Goal: Understand process/instructions: Learn about a topic

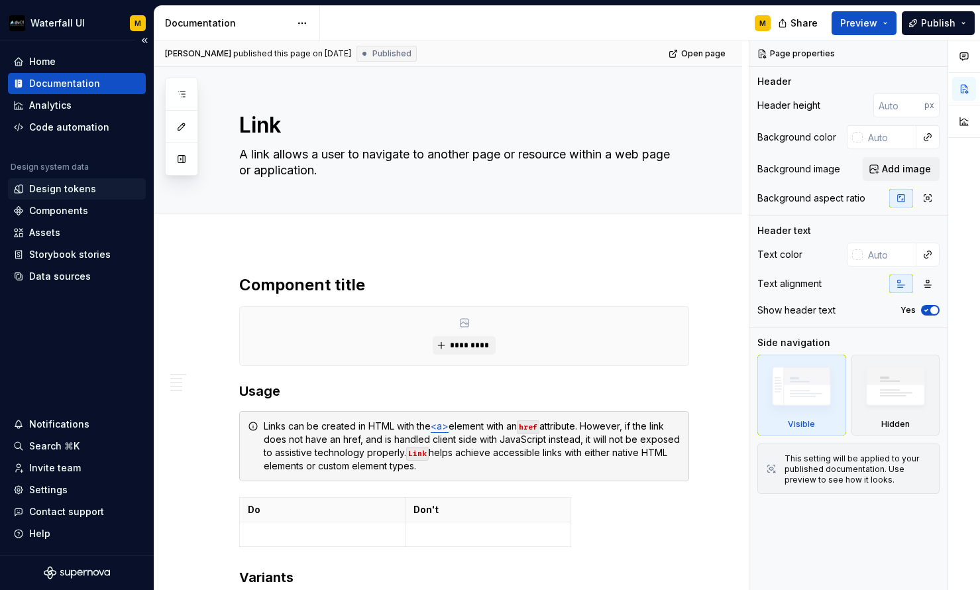
click at [42, 192] on div "Design tokens" at bounding box center [62, 188] width 67 height 13
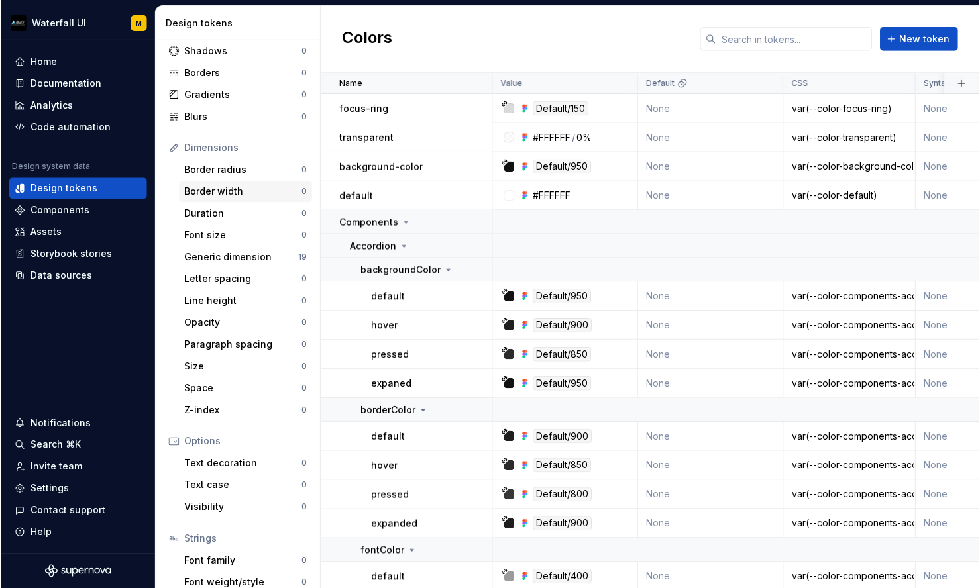
scroll to position [136, 0]
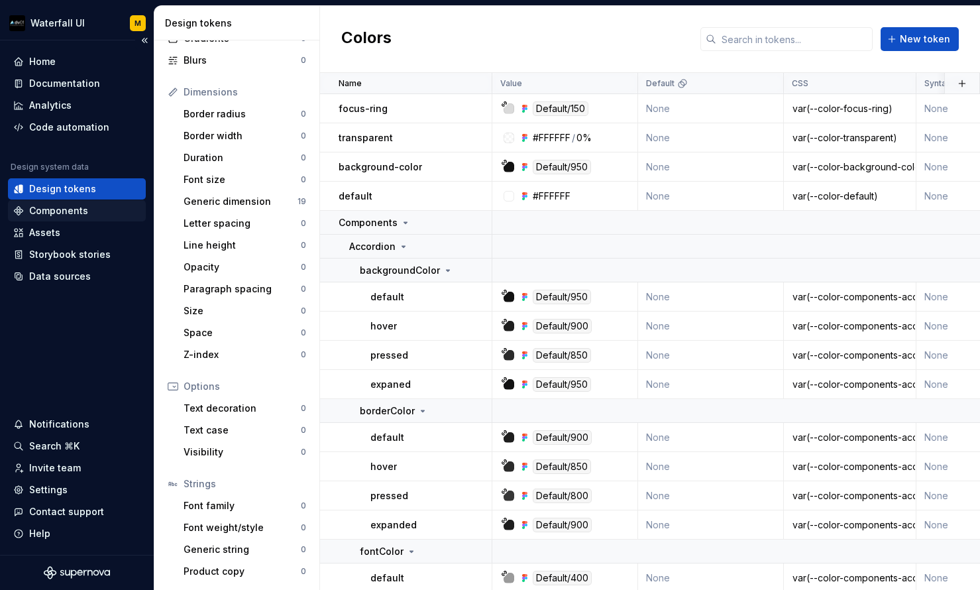
click at [34, 216] on div "Components" at bounding box center [58, 210] width 59 height 13
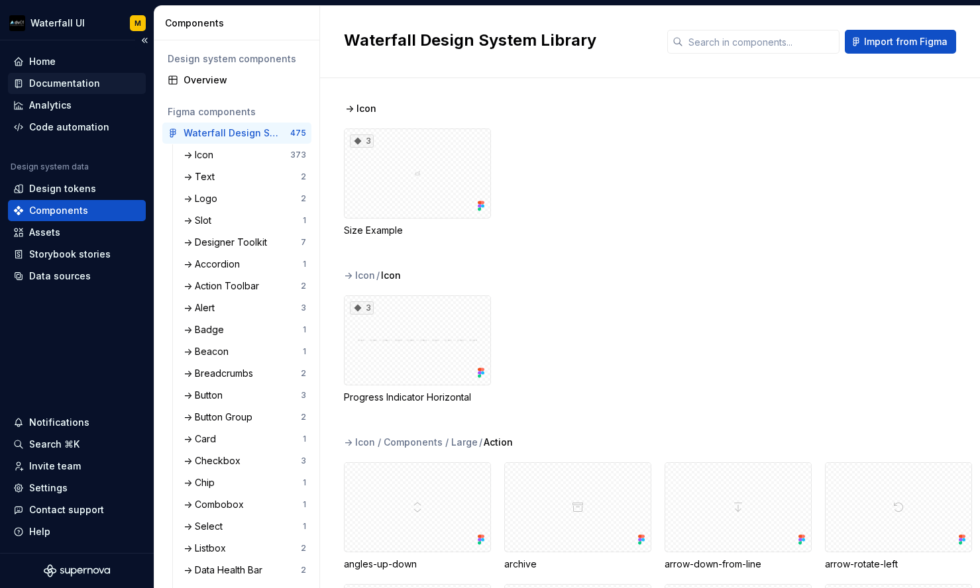
click at [60, 85] on div "Documentation" at bounding box center [64, 83] width 71 height 13
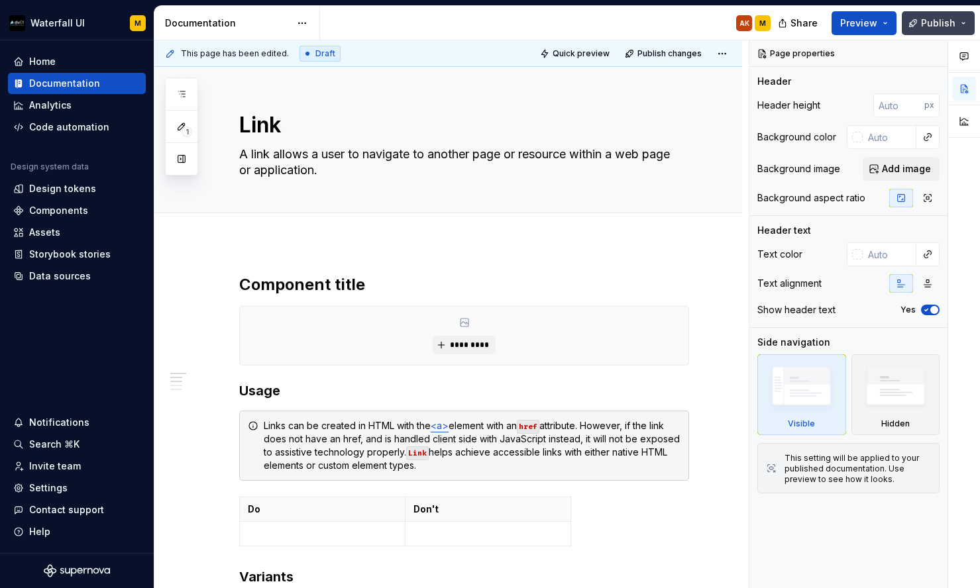
click at [971, 17] on button "Publish" at bounding box center [938, 23] width 73 height 24
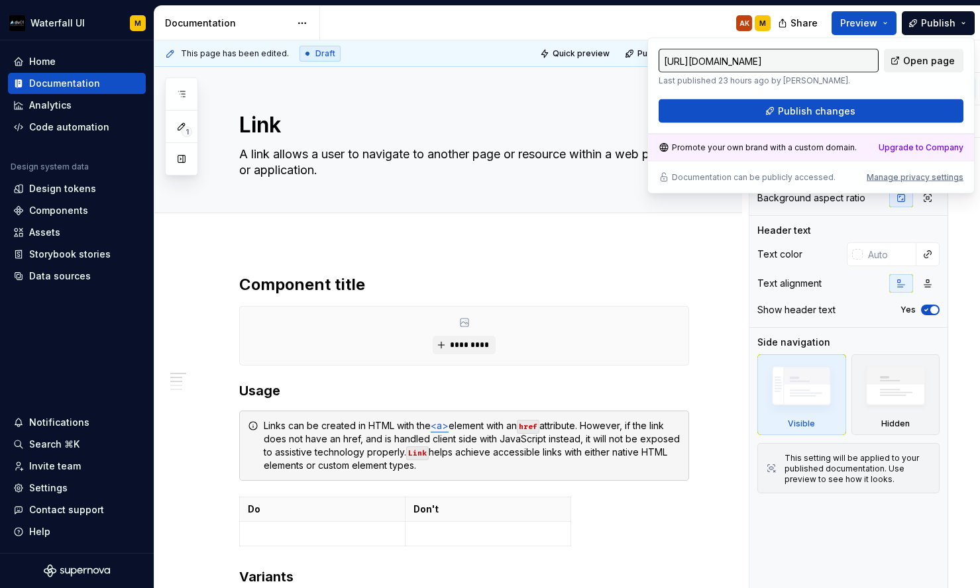
click at [928, 66] on span "Open page" at bounding box center [929, 60] width 52 height 13
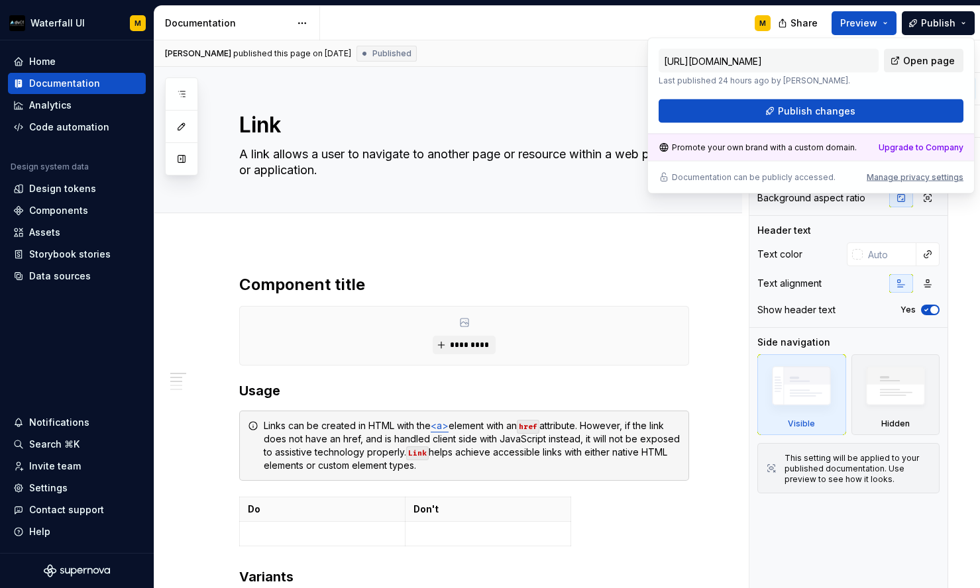
type textarea "*"
